Goal: Information Seeking & Learning: Learn about a topic

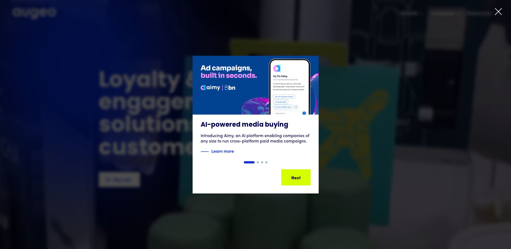
click at [498, 13] on icon at bounding box center [499, 12] width 8 height 8
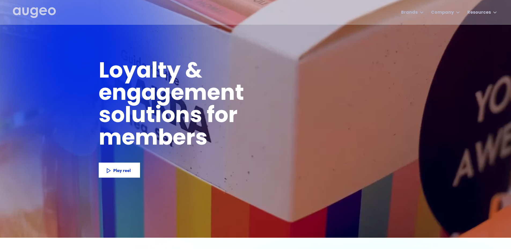
scroll to position [7, 0]
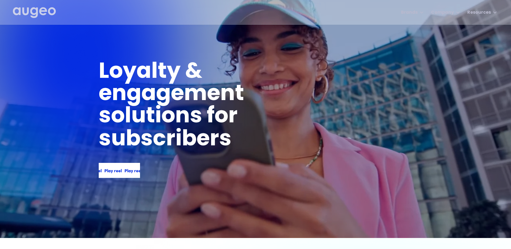
click at [110, 176] on div "Play reel Play reel Play reel Play reel" at bounding box center [119, 170] width 41 height 15
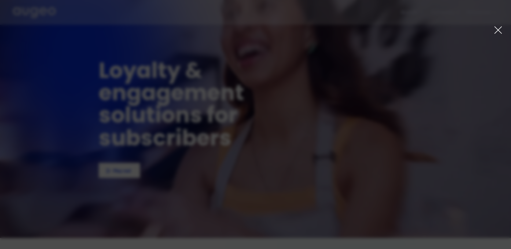
click at [444, 204] on div at bounding box center [255, 124] width 511 height 249
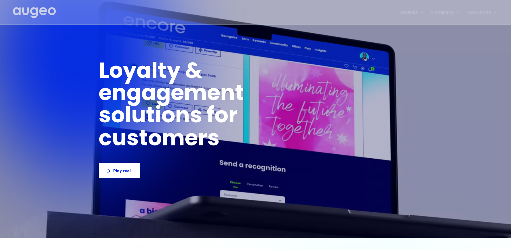
click at [436, 108] on div at bounding box center [255, 113] width 511 height 249
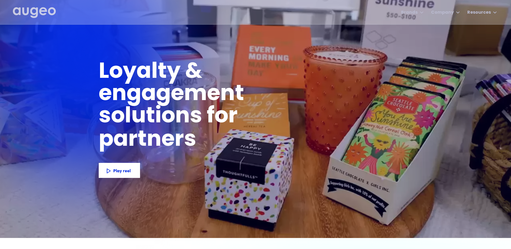
click at [366, 71] on div "Loyalty & engagement solutions for employees members customers subscribers part…" at bounding box center [256, 129] width 314 height 170
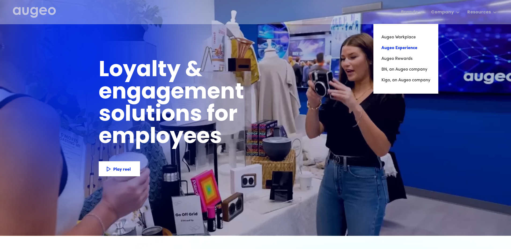
scroll to position [8, 0]
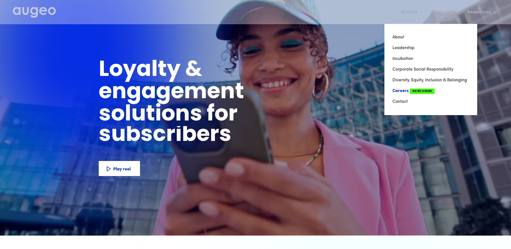
click at [402, 91] on link "Careers We're Hiring" at bounding box center [431, 91] width 77 height 11
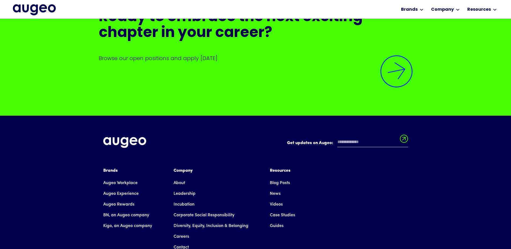
scroll to position [1364, 0]
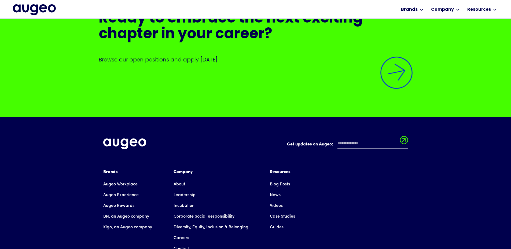
click at [393, 84] on img at bounding box center [396, 72] width 45 height 45
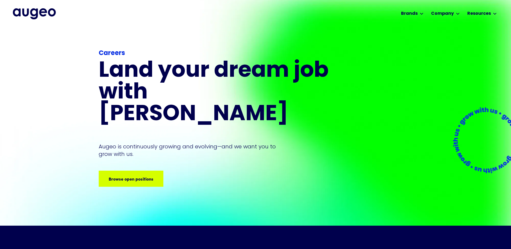
scroll to position [0, 0]
